Goal: Navigation & Orientation: Find specific page/section

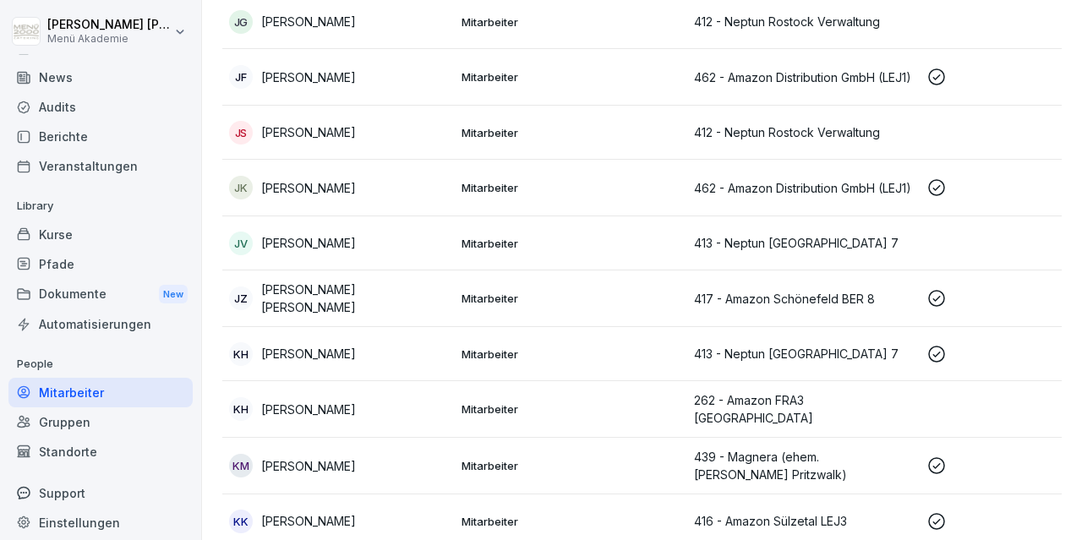
scroll to position [31, 0]
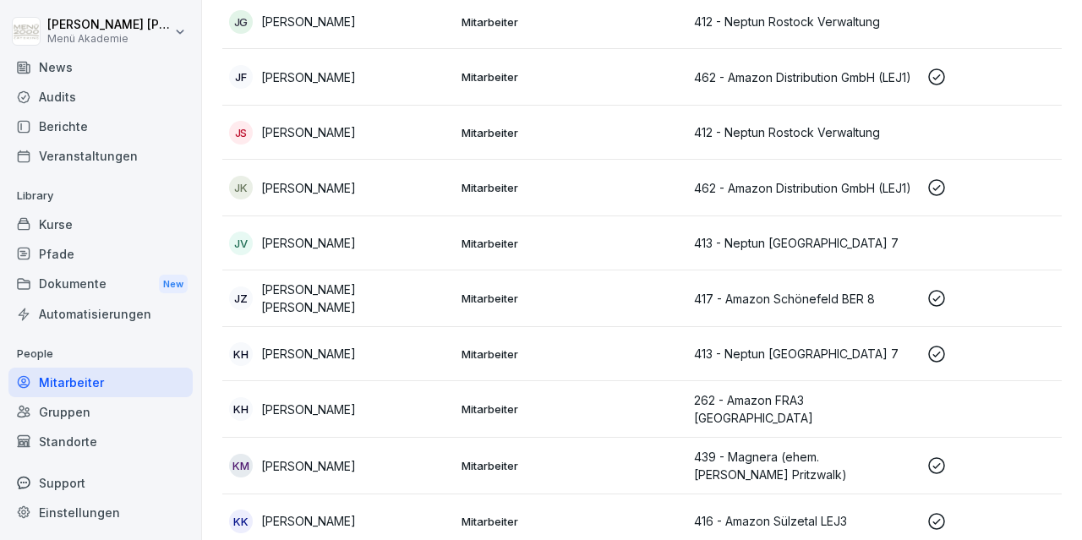
click at [81, 434] on div "Standorte" at bounding box center [100, 442] width 184 height 30
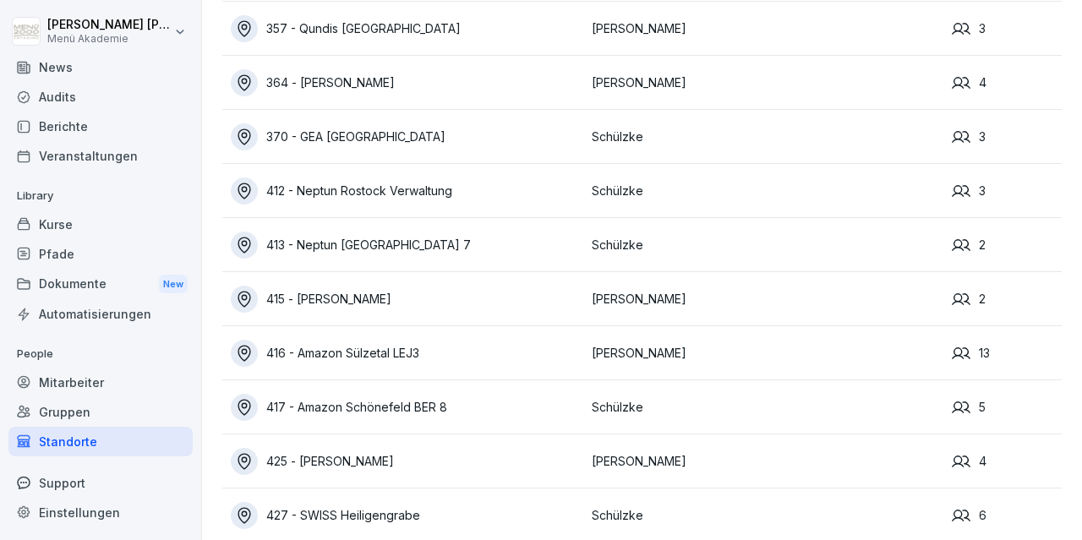
scroll to position [392, 0]
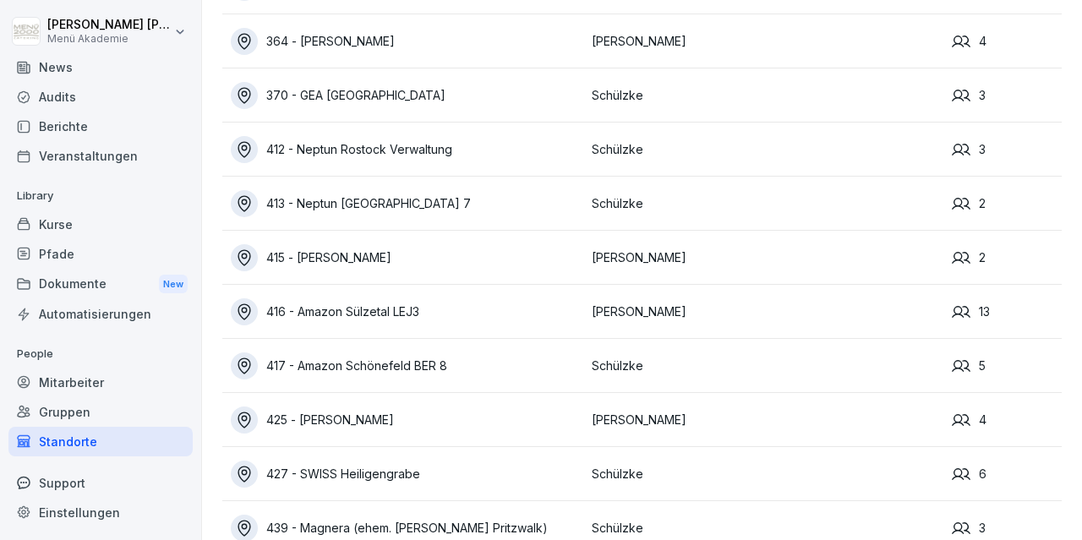
click at [383, 313] on div "416 - Amazon Sülzetal LEJ3" at bounding box center [407, 312] width 353 height 27
